Goal: Task Accomplishment & Management: Manage account settings

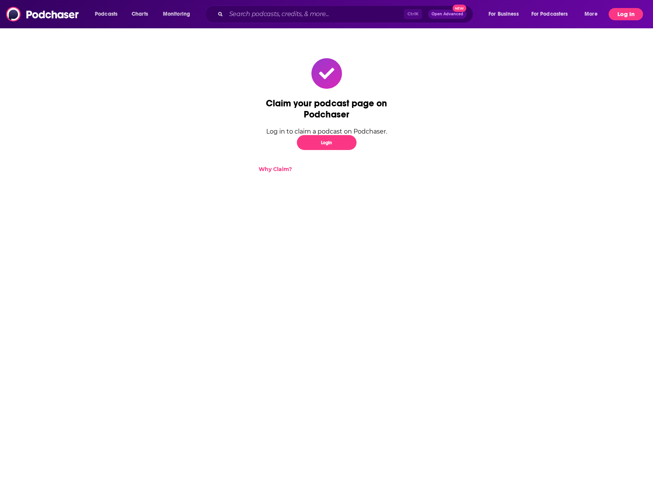
click at [639, 12] on button "Log In" at bounding box center [626, 14] width 34 height 12
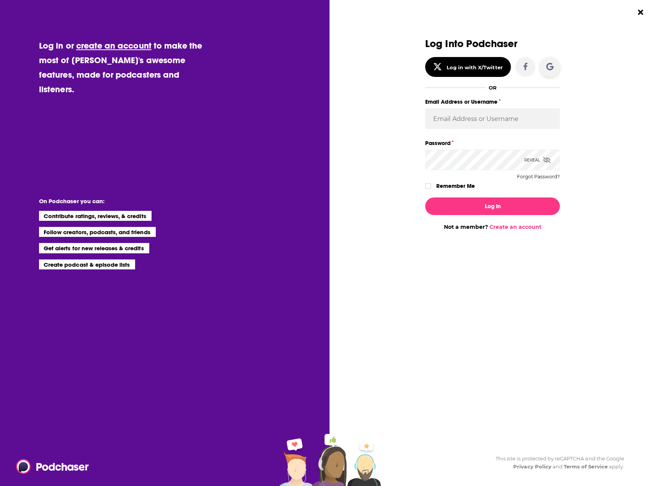
click at [551, 67] on icon "Dialog" at bounding box center [550, 67] width 8 height 8
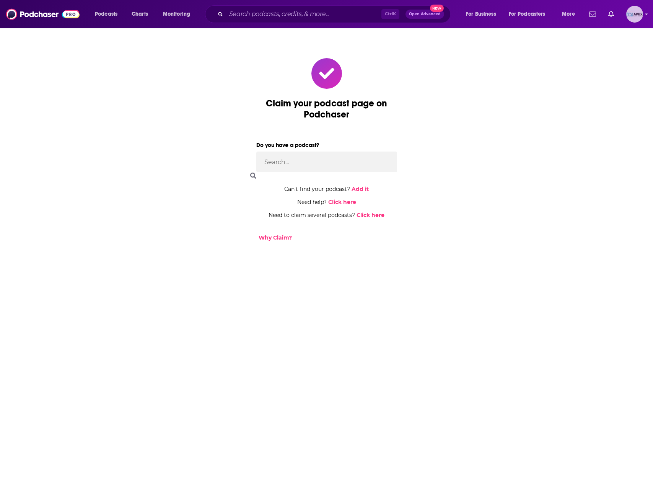
click at [637, 16] on img "Logged in as Apex" at bounding box center [634, 14] width 17 height 17
click at [109, 18] on span "Podcasts" at bounding box center [106, 14] width 23 height 11
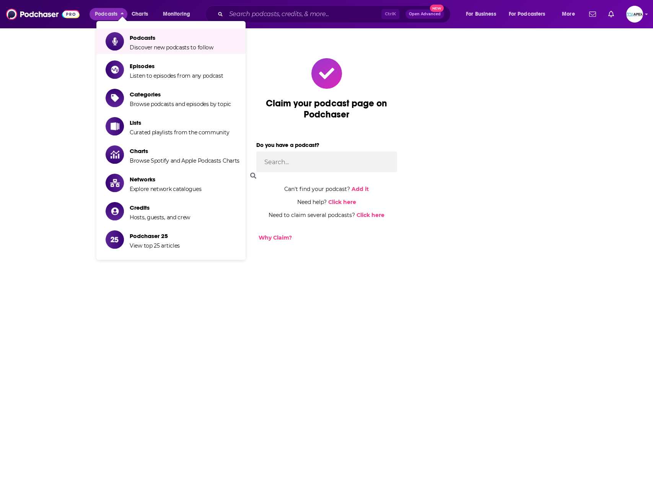
click at [604, 106] on div "Claim your podcast page on Podchaser Do you have a podcast? Can't find your pod…" at bounding box center [326, 150] width 653 height 244
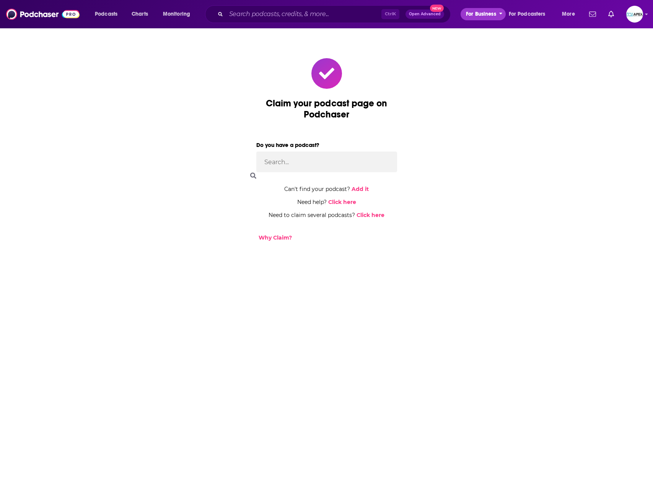
click at [495, 15] on span "For Business" at bounding box center [481, 14] width 30 height 11
click at [523, 15] on span "For Podcasters" at bounding box center [527, 14] width 37 height 11
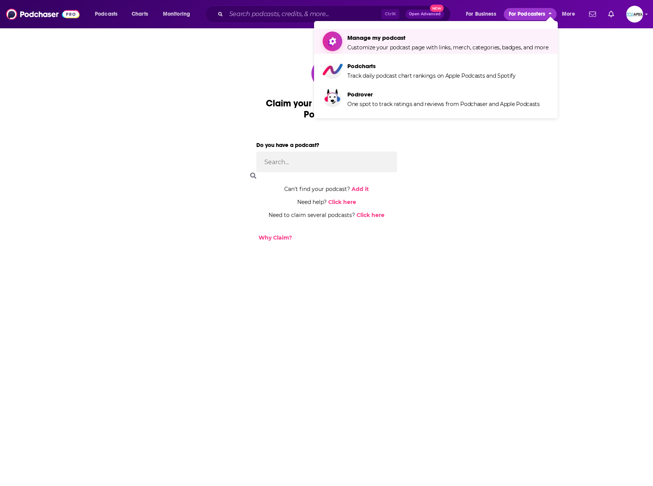
click at [421, 37] on span "Manage my podcast" at bounding box center [447, 37] width 201 height 7
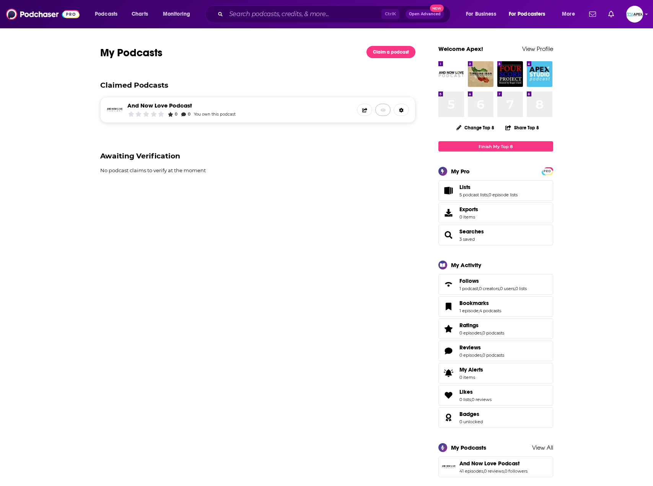
click at [383, 111] on icon at bounding box center [383, 109] width 5 height 3
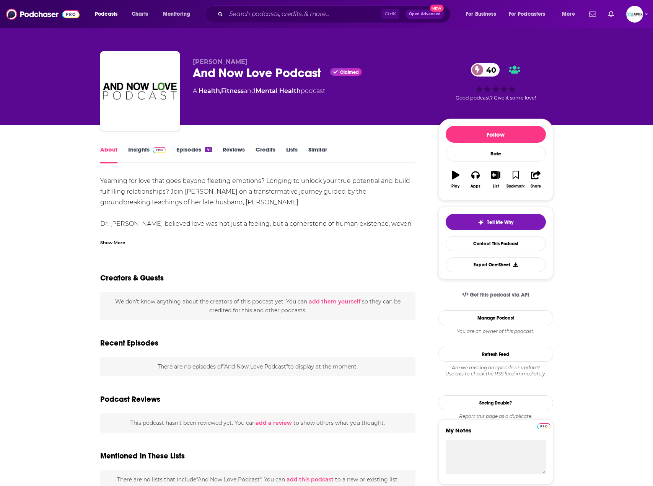
click at [133, 148] on link "Insights" at bounding box center [147, 155] width 38 height 18
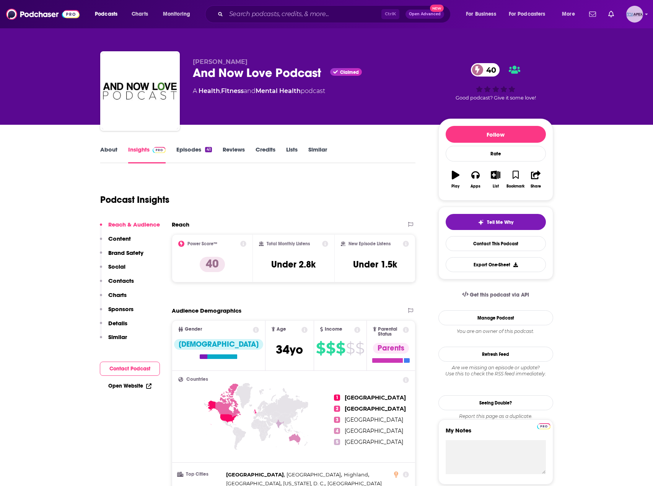
click at [636, 17] on img "Logged in as Apex" at bounding box center [634, 14] width 17 height 17
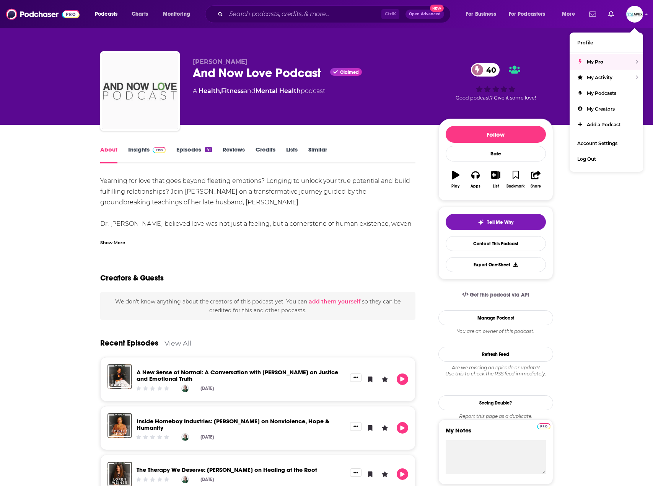
click at [153, 93] on img "And Now Love Podcast" at bounding box center [140, 91] width 77 height 77
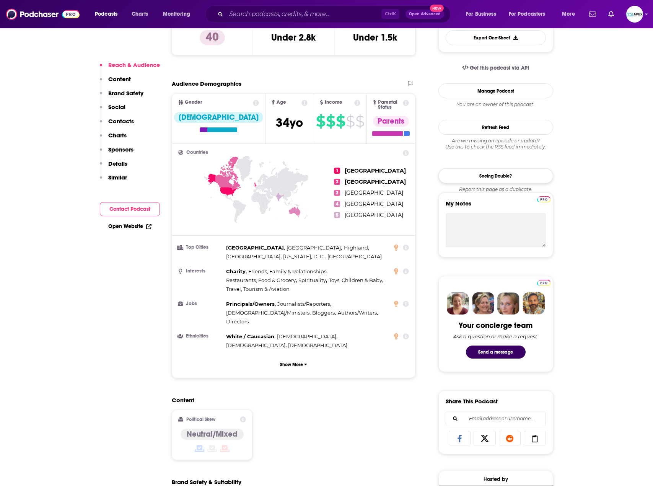
scroll to position [230, 0]
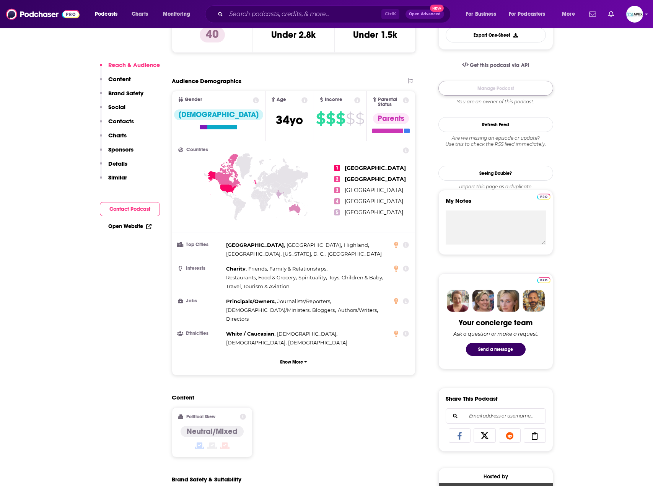
click at [507, 87] on link "Manage Podcast" at bounding box center [495, 88] width 115 height 15
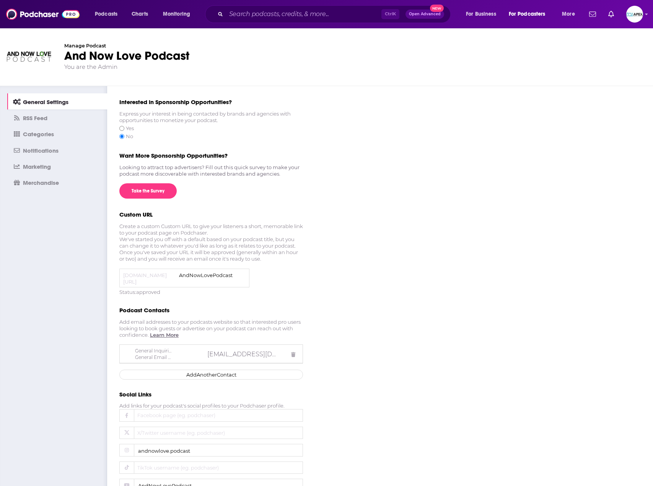
click at [44, 115] on span "RSS Feed" at bounding box center [35, 117] width 24 height 7
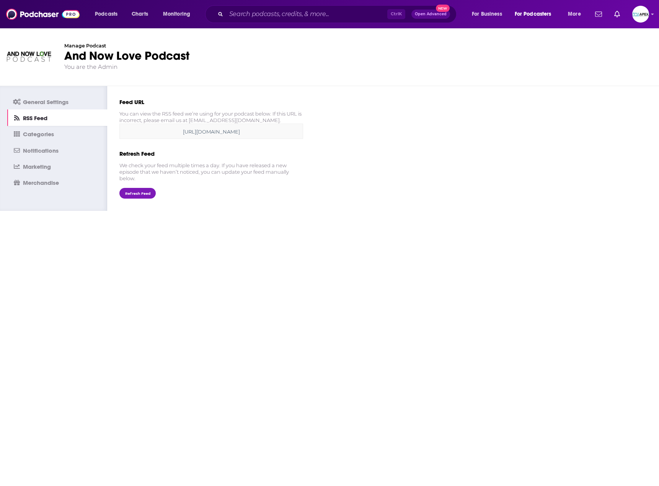
click at [61, 134] on link "Categories" at bounding box center [57, 134] width 100 height 16
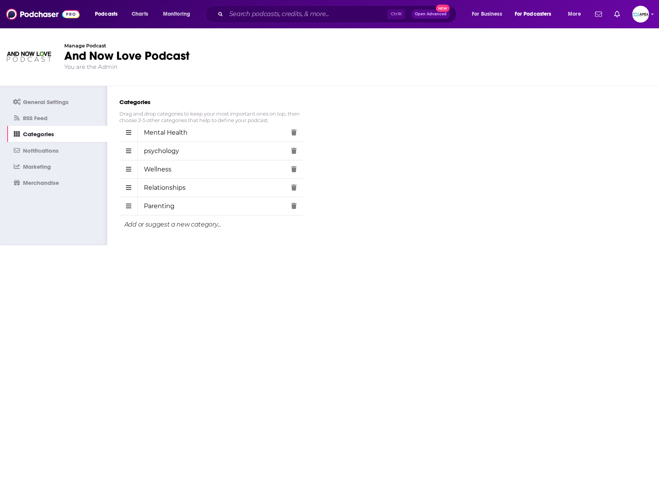
click at [63, 149] on link "Notifications" at bounding box center [57, 150] width 100 height 16
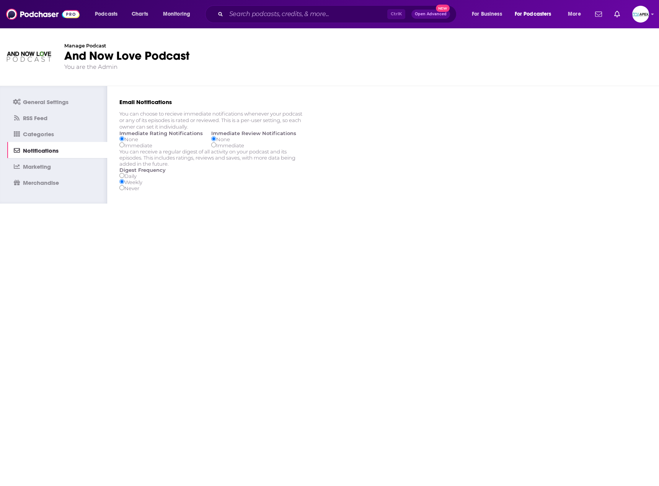
click at [65, 163] on link "Marketing" at bounding box center [57, 166] width 100 height 16
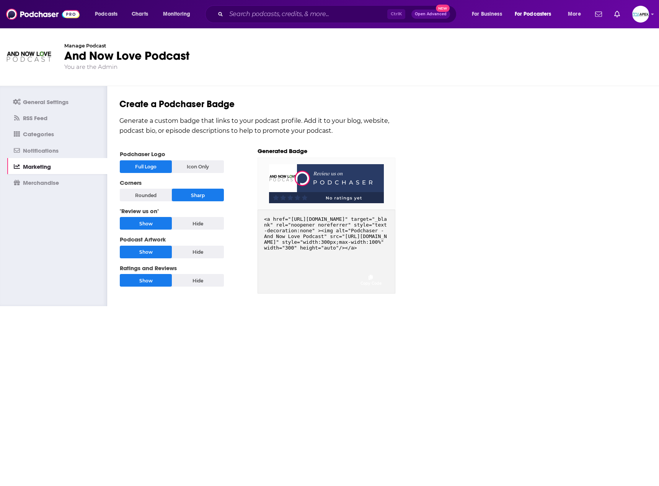
click at [68, 185] on link "Merchandise" at bounding box center [57, 182] width 100 height 16
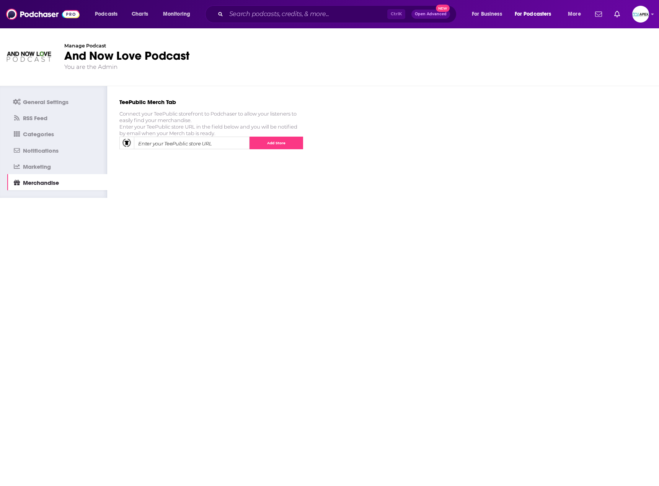
click at [72, 102] on link "General Settings" at bounding box center [57, 101] width 100 height 16
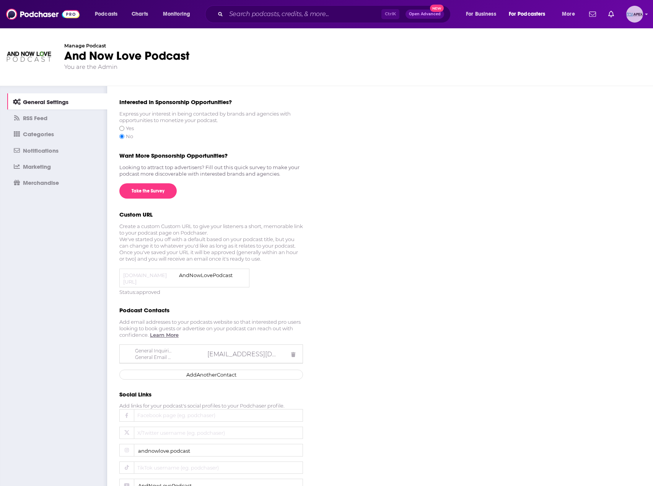
click at [637, 11] on img "Logged in as Apex" at bounding box center [634, 14] width 17 height 17
click at [608, 93] on span "My Podcasts" at bounding box center [601, 93] width 29 height 6
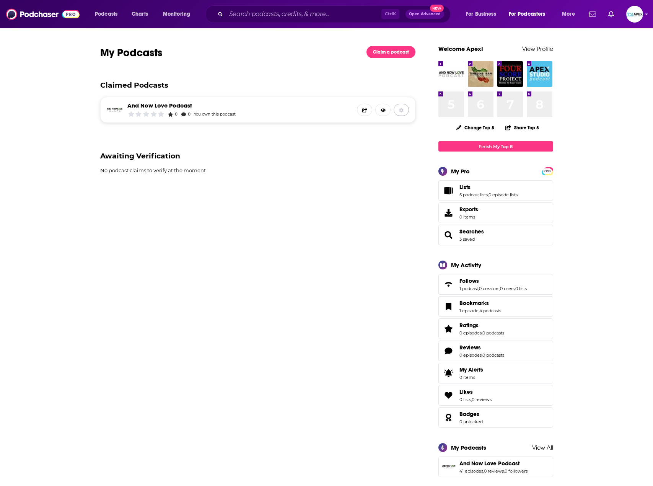
click at [403, 111] on icon at bounding box center [401, 110] width 4 height 5
click at [186, 106] on link "And Now Love Podcast" at bounding box center [181, 105] width 108 height 7
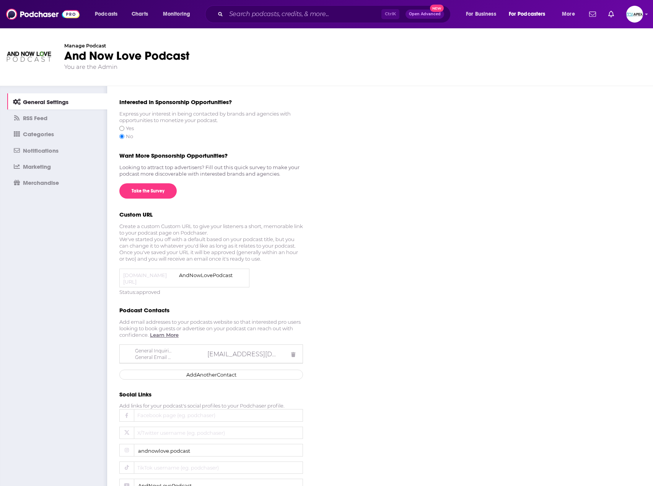
click at [36, 117] on span "RSS Feed" at bounding box center [35, 117] width 24 height 7
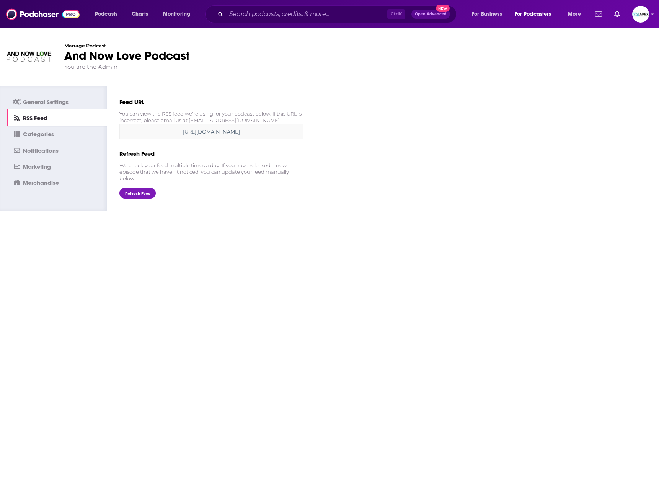
click at [32, 138] on link "Categories" at bounding box center [57, 134] width 100 height 16
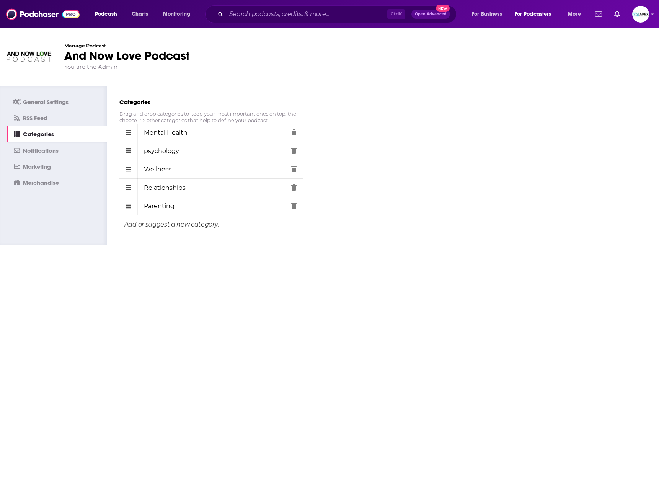
click at [28, 155] on link "Notifications" at bounding box center [57, 150] width 100 height 16
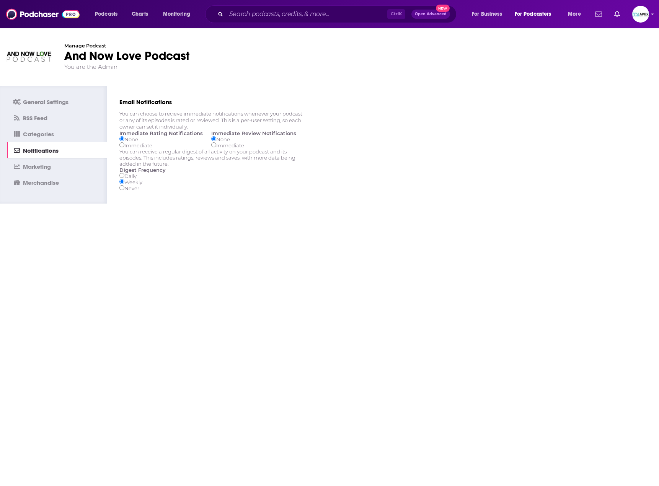
click at [46, 164] on span "Marketing" at bounding box center [37, 166] width 28 height 7
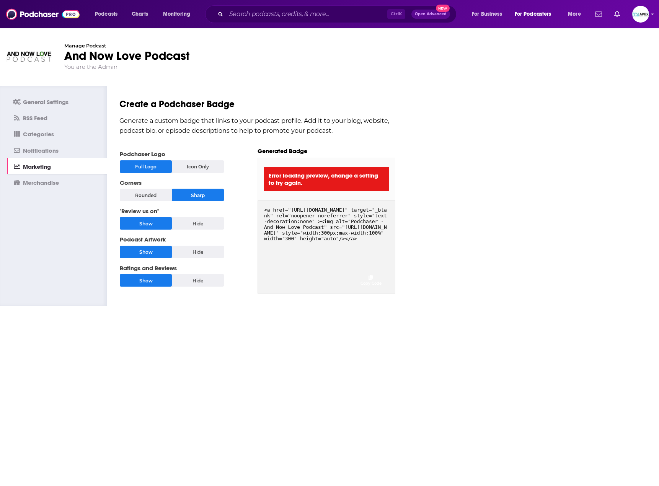
click at [56, 176] on link "Merchandise" at bounding box center [57, 182] width 100 height 16
click at [648, 13] on img "Logged in as Apex" at bounding box center [640, 14] width 17 height 17
click at [617, 91] on span "My Podcasts" at bounding box center [607, 93] width 29 height 6
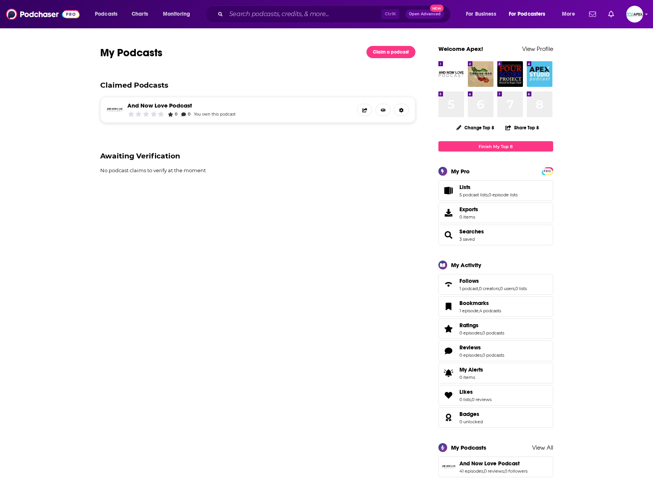
click at [192, 105] on link "And Now Love Podcast" at bounding box center [181, 105] width 108 height 7
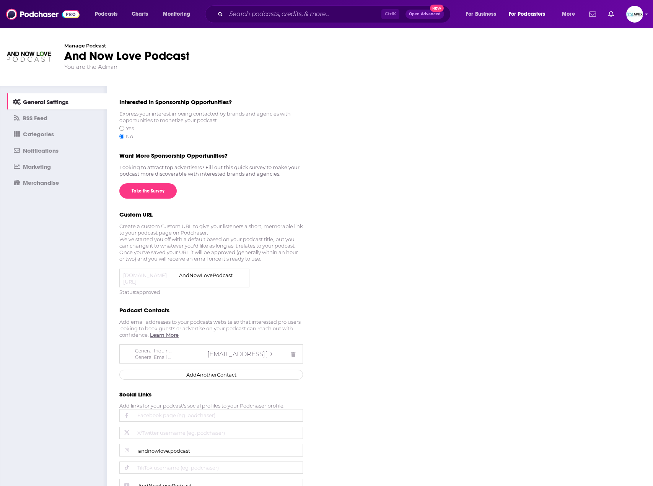
click at [77, 52] on link "And Now Love Podcast" at bounding box center [126, 56] width 125 height 15
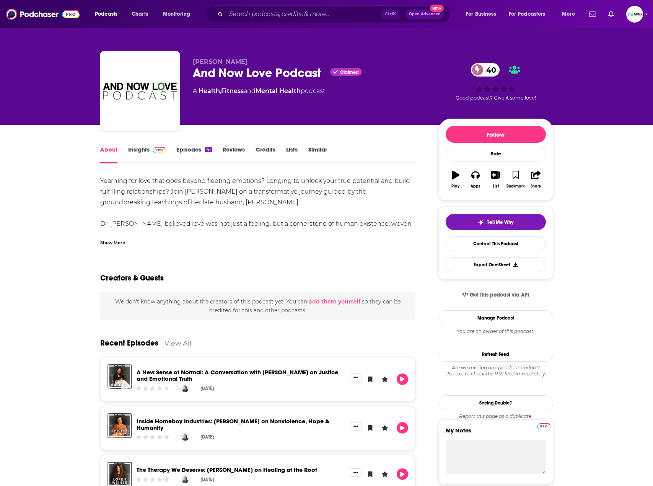
click at [111, 244] on div "Show More" at bounding box center [112, 241] width 25 height 7
